Goal: Task Accomplishment & Management: Use online tool/utility

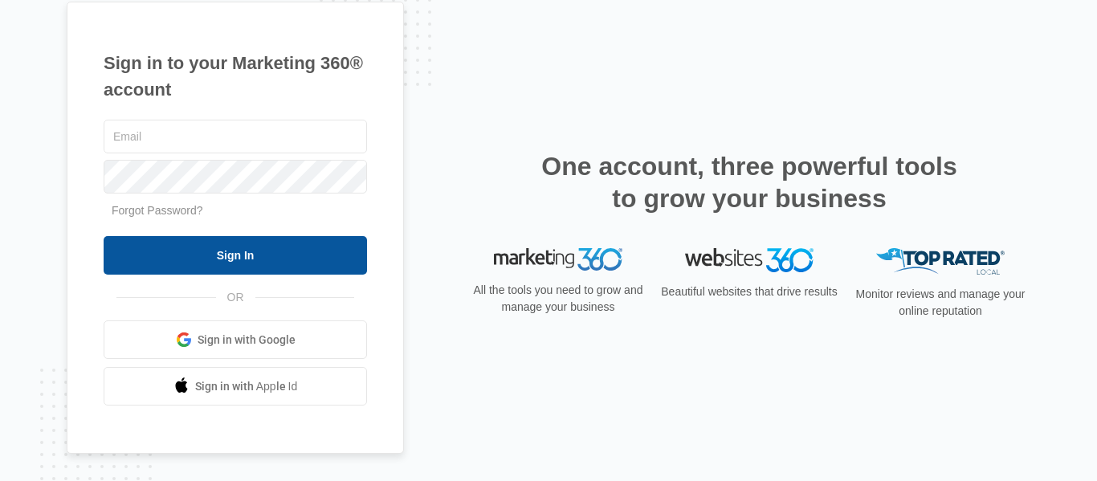
type input "[PERSON_NAME][EMAIL_ADDRESS][DOMAIN_NAME]"
click at [239, 257] on input "Sign In" at bounding box center [236, 255] width 264 height 39
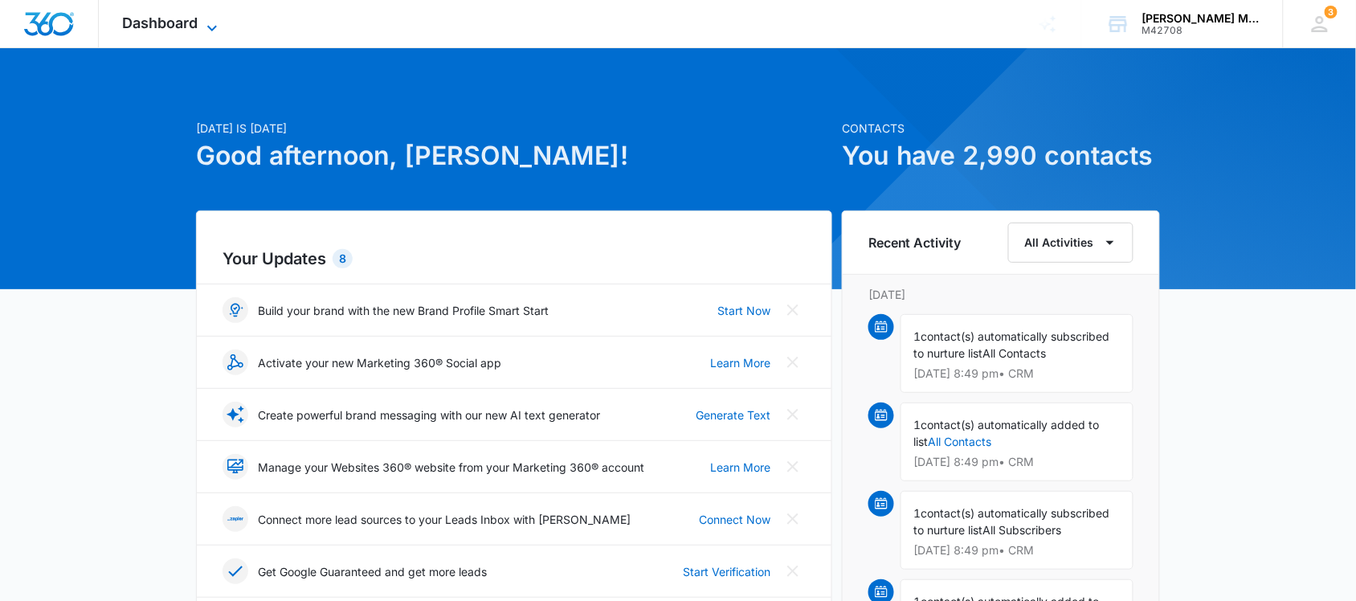
click at [186, 26] on span "Dashboard" at bounding box center [161, 22] width 76 height 17
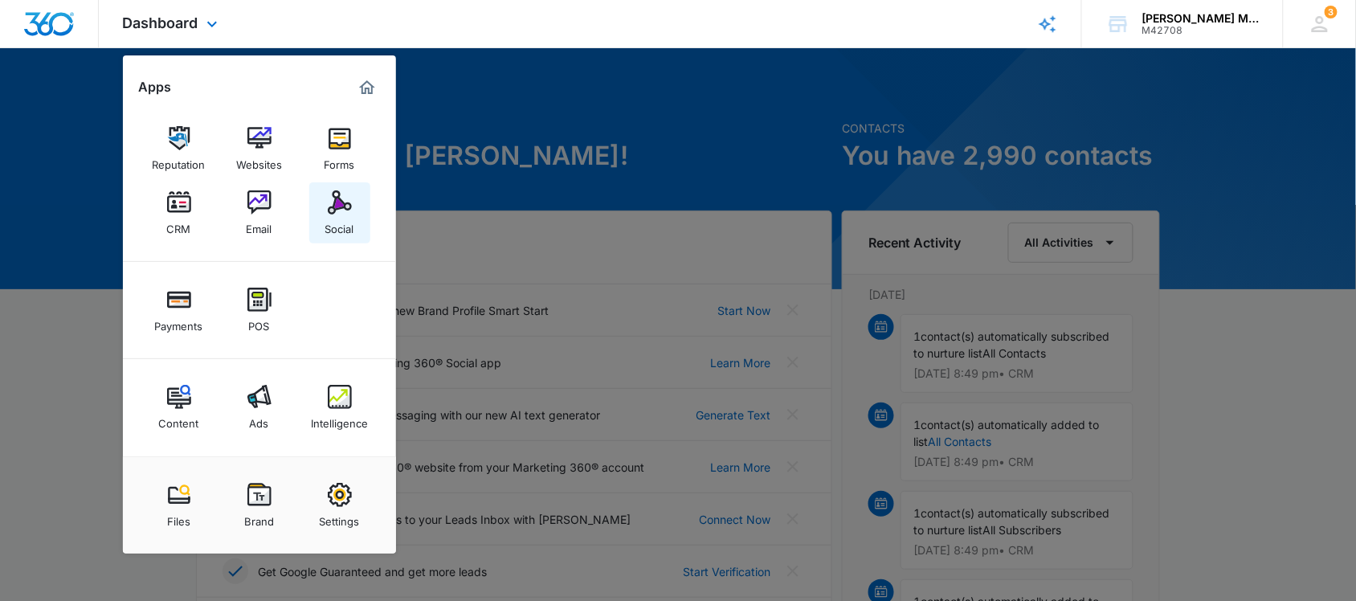
click at [333, 206] on img at bounding box center [340, 202] width 24 height 24
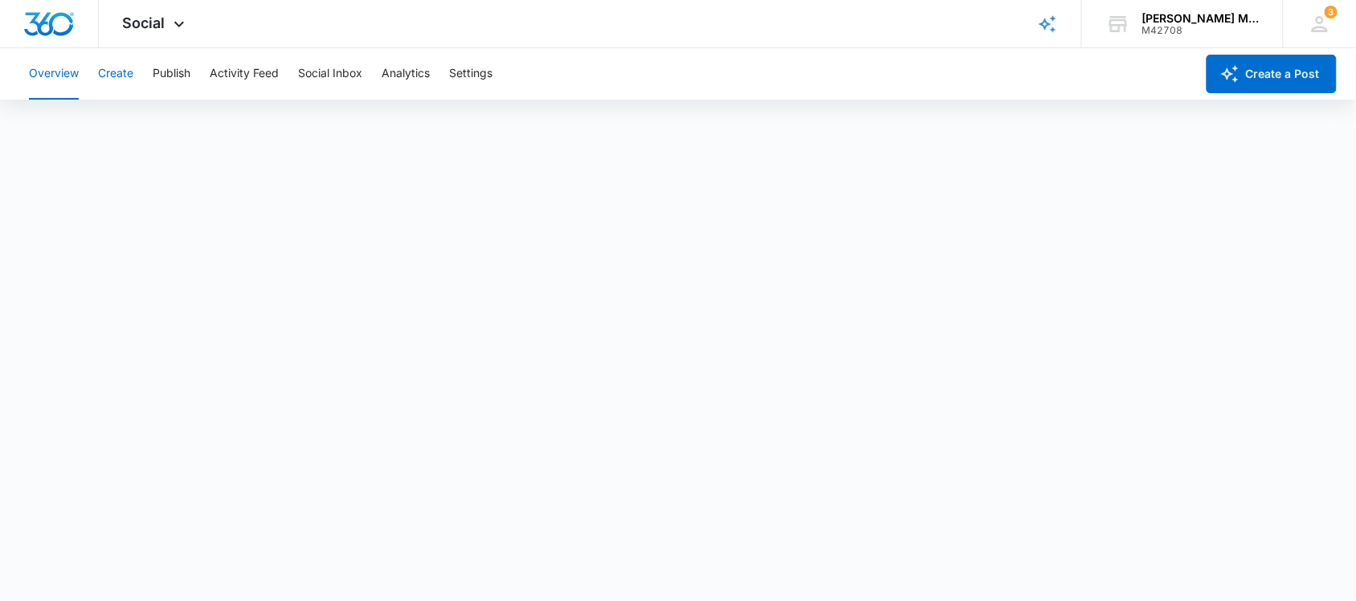
click at [127, 68] on button "Create" at bounding box center [115, 73] width 35 height 51
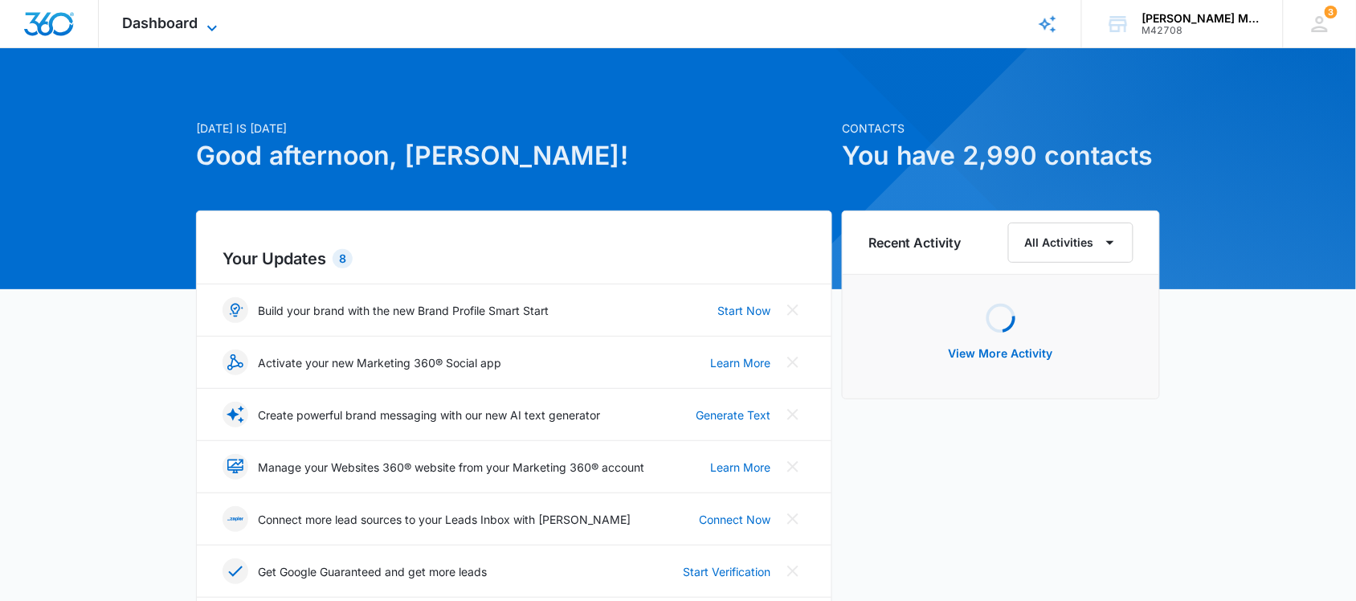
click at [186, 27] on span "Dashboard" at bounding box center [161, 22] width 76 height 17
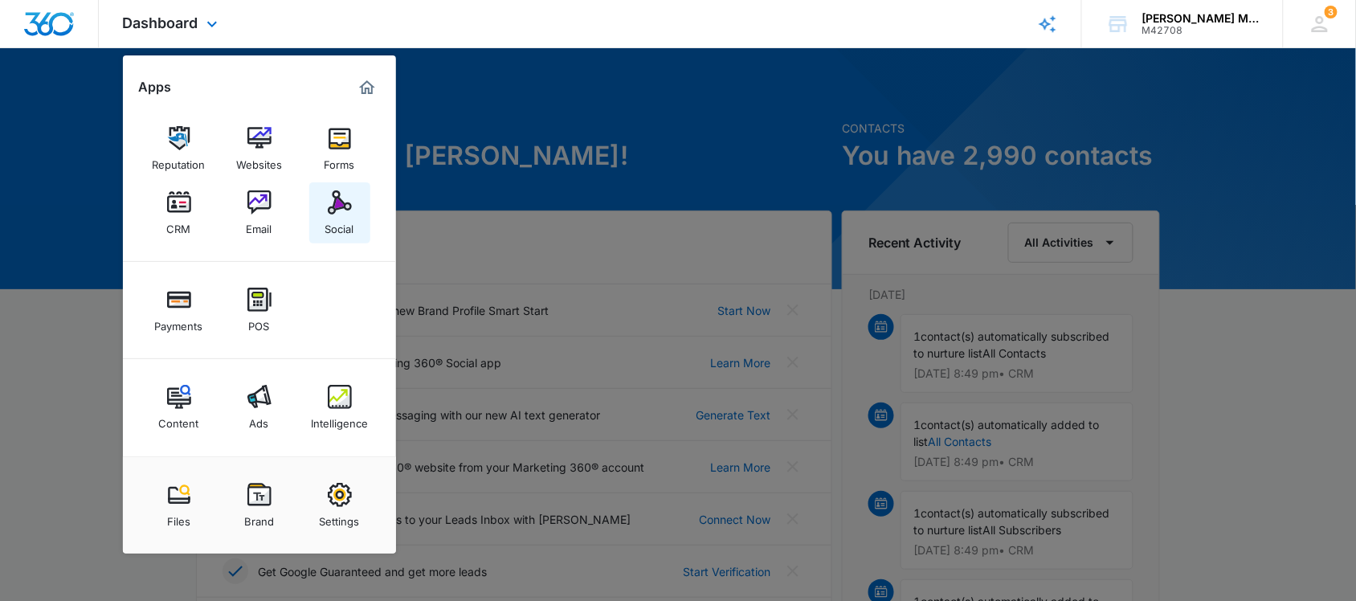
click at [342, 202] on img at bounding box center [340, 202] width 24 height 24
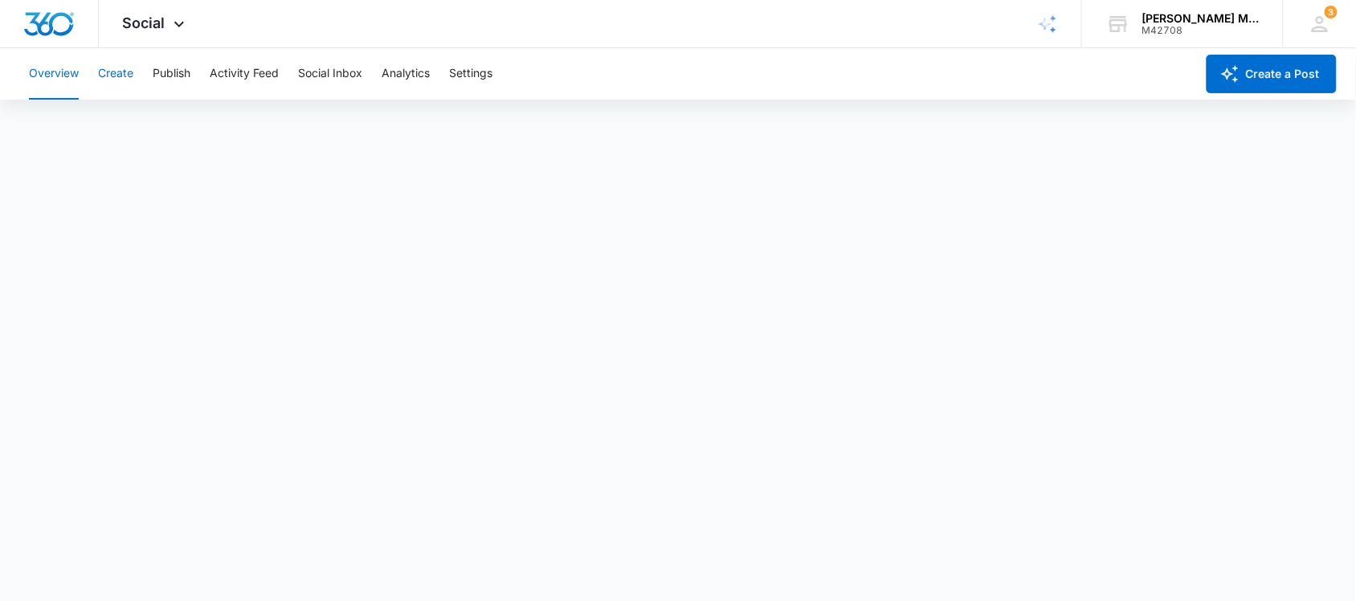
click at [122, 71] on button "Create" at bounding box center [115, 73] width 35 height 51
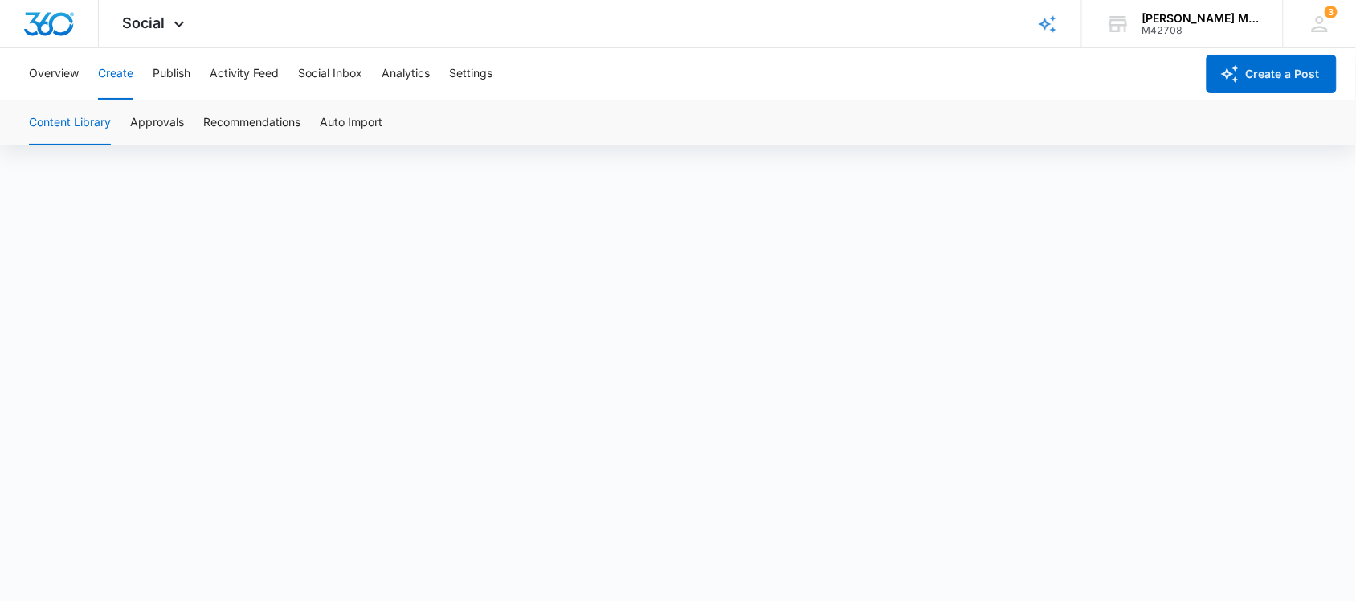
scroll to position [12, 0]
click at [119, 70] on button "Create" at bounding box center [115, 73] width 35 height 51
click at [186, 70] on button "Publish" at bounding box center [172, 73] width 38 height 51
